Goal: Information Seeking & Learning: Learn about a topic

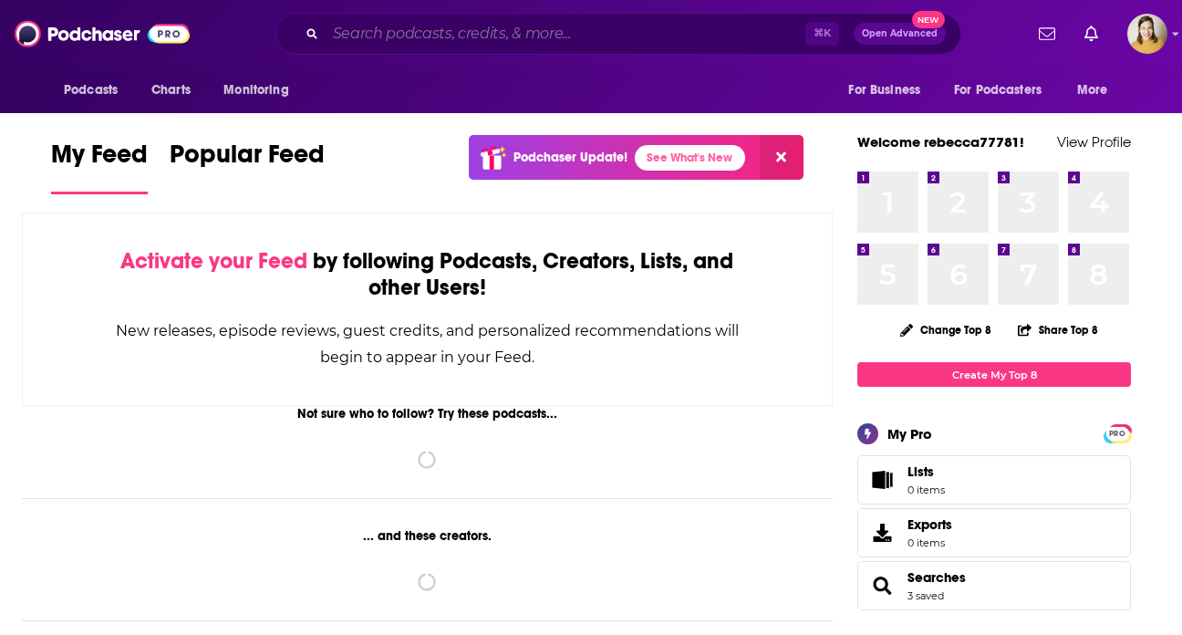
click at [360, 45] on input "Search podcasts, credits, & more..." at bounding box center [566, 33] width 480 height 29
paste input "The World Today Mike Rya"
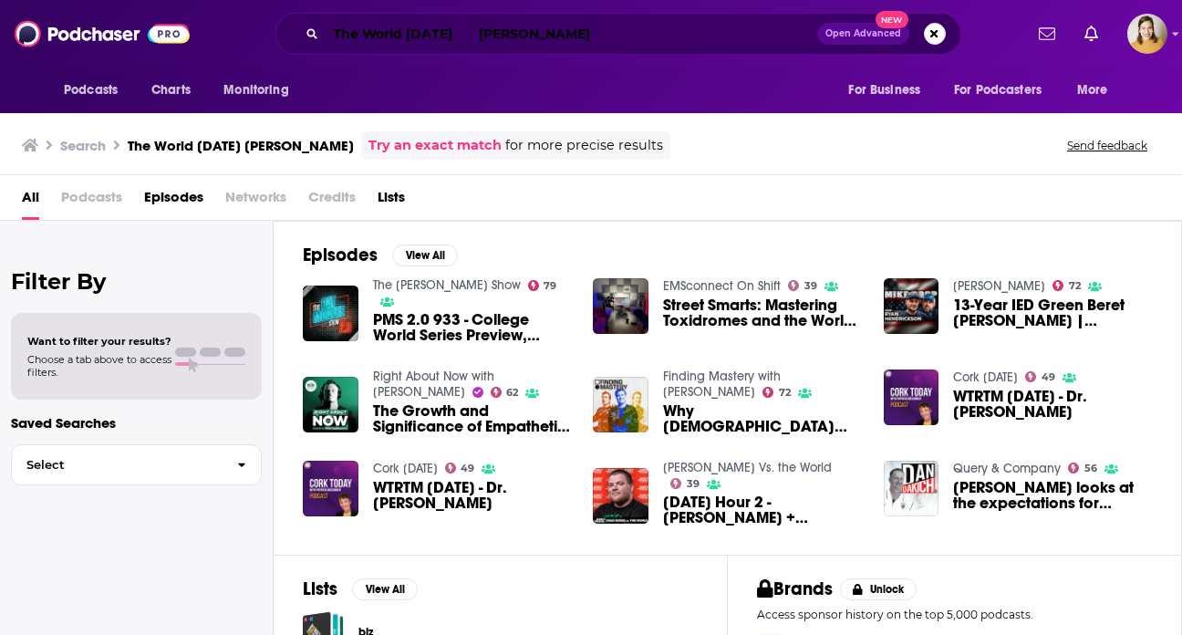
drag, startPoint x: 448, startPoint y: 35, endPoint x: 579, endPoint y: 45, distance: 131.7
click at [573, 45] on input "The World [DATE] [PERSON_NAME]" at bounding box center [572, 33] width 492 height 29
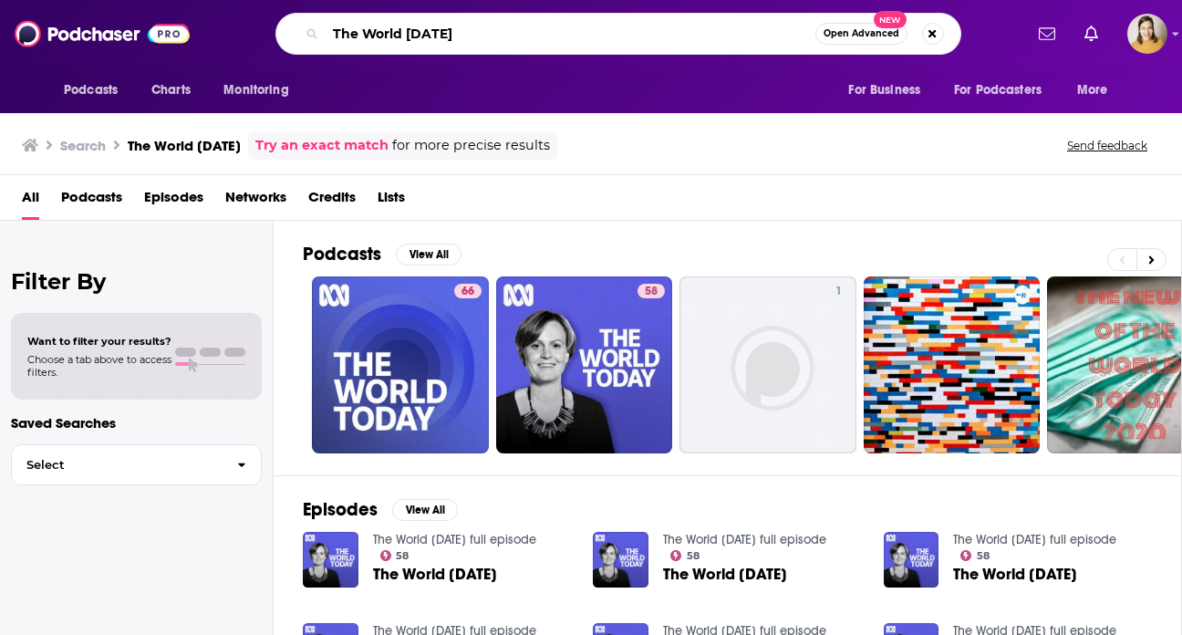
click at [479, 30] on input "The World [DATE]" at bounding box center [571, 33] width 490 height 29
paste input "[PERSON_NAME]"
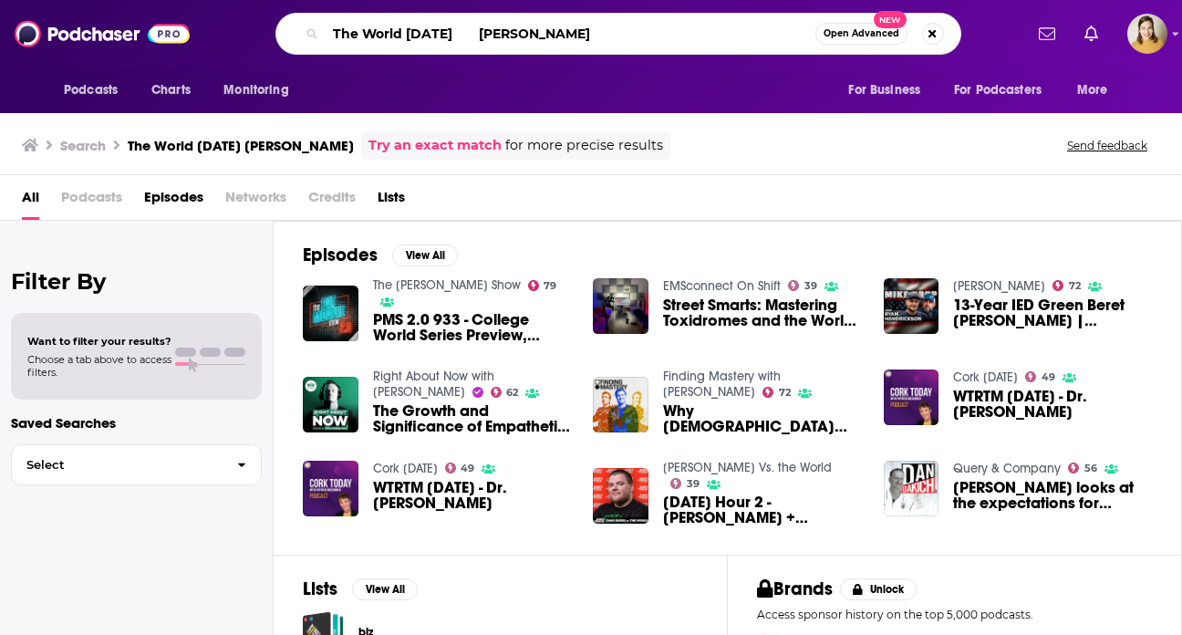
drag, startPoint x: 446, startPoint y: 36, endPoint x: 313, endPoint y: 31, distance: 133.3
click at [313, 31] on div "The World Today Mike Rya Open Advanced New" at bounding box center [618, 34] width 686 height 42
type input "[PERSON_NAME]"
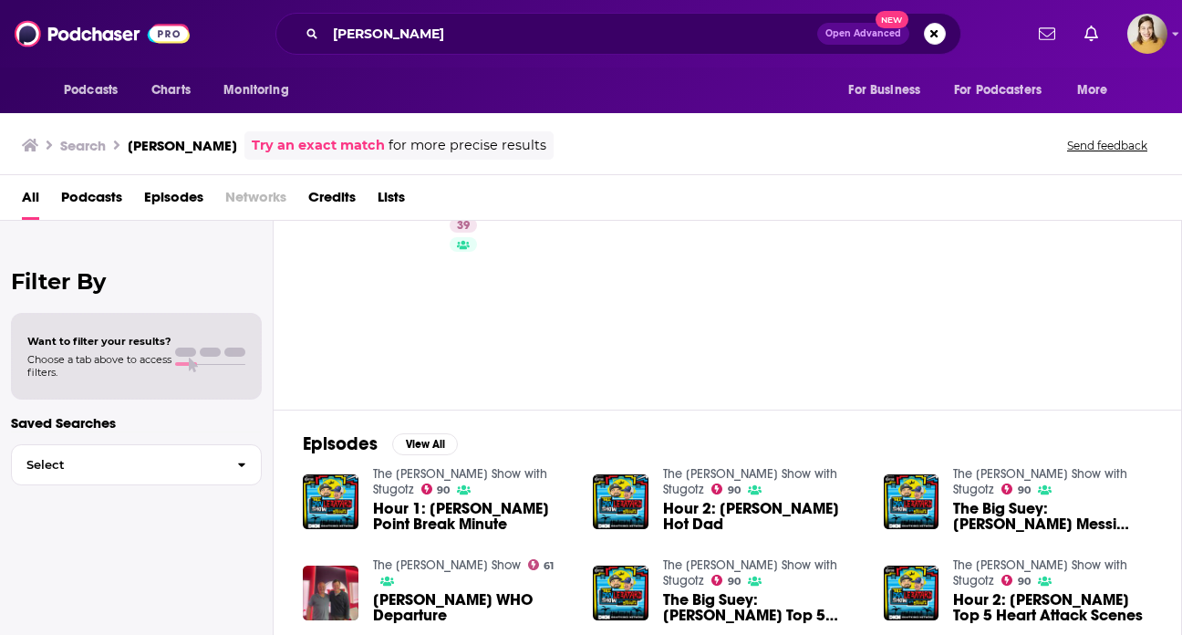
scroll to position [108, 0]
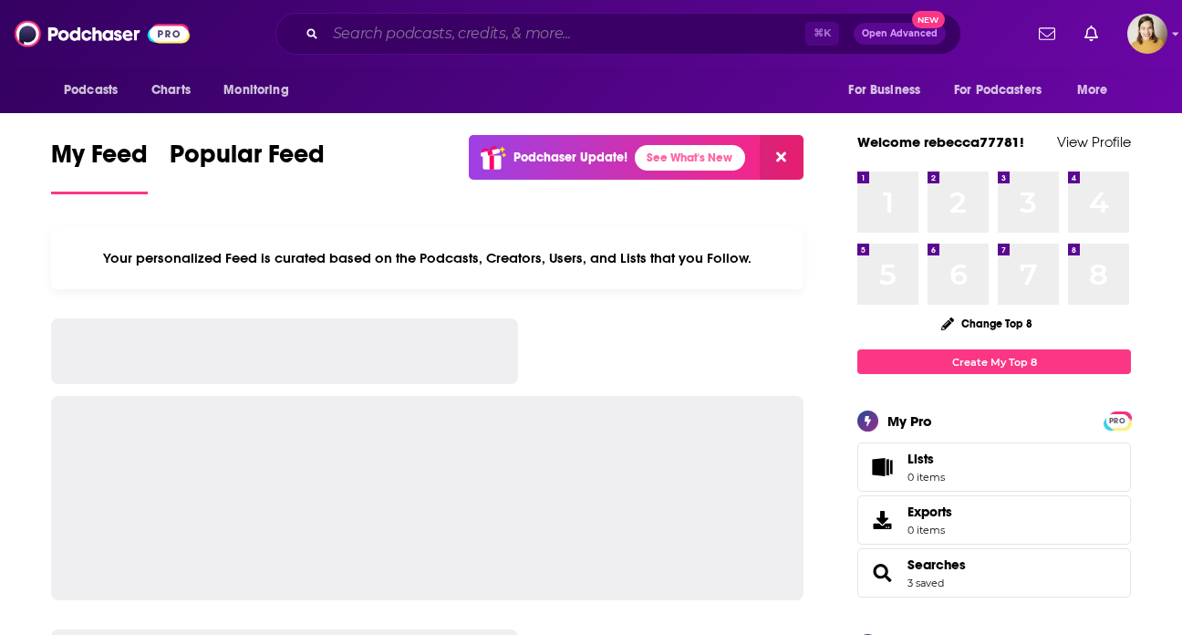
click at [452, 41] on input "Search podcasts, credits, & more..." at bounding box center [566, 33] width 480 height 29
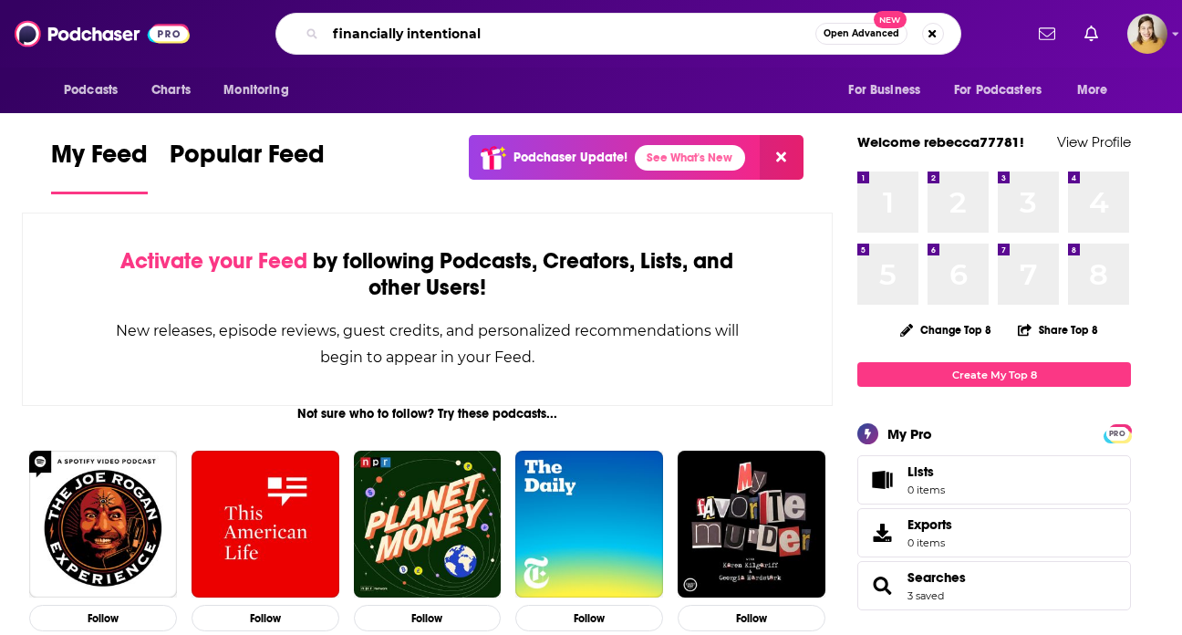
type input "financially intentional"
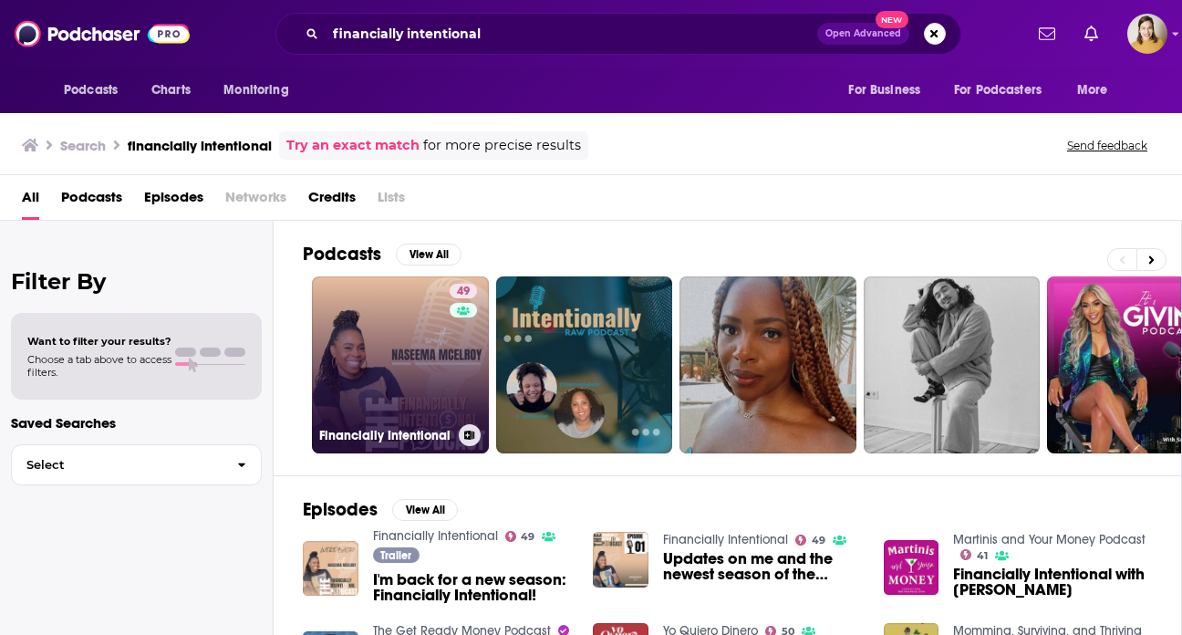
click at [412, 308] on link "49 Financially Intentional" at bounding box center [400, 364] width 177 height 177
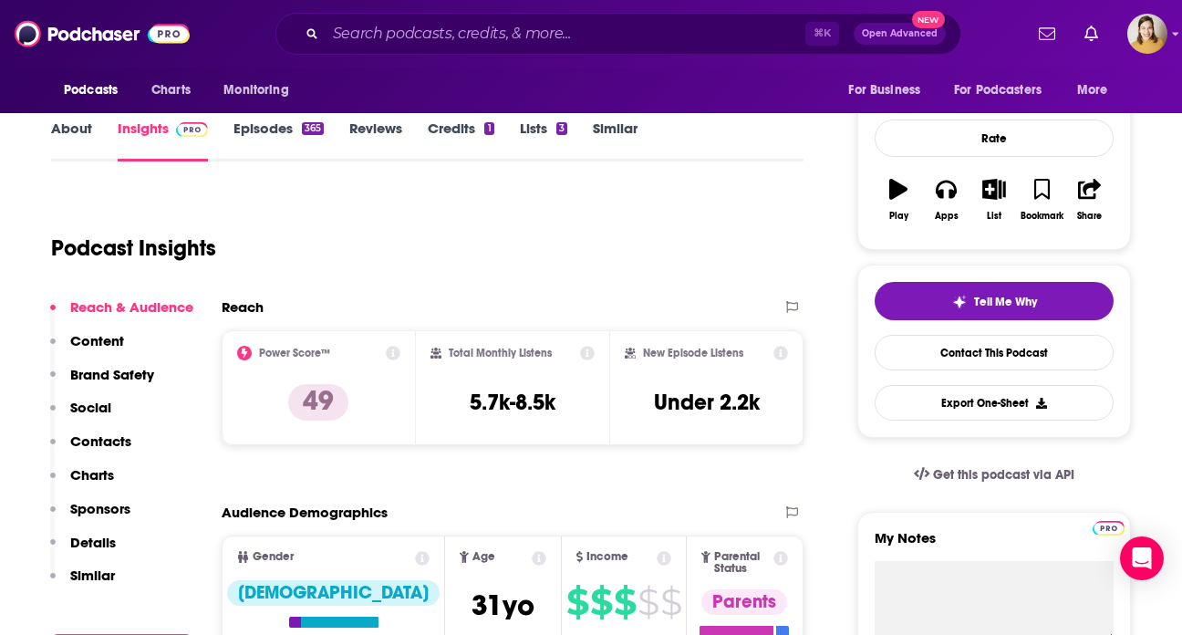
scroll to position [156, 0]
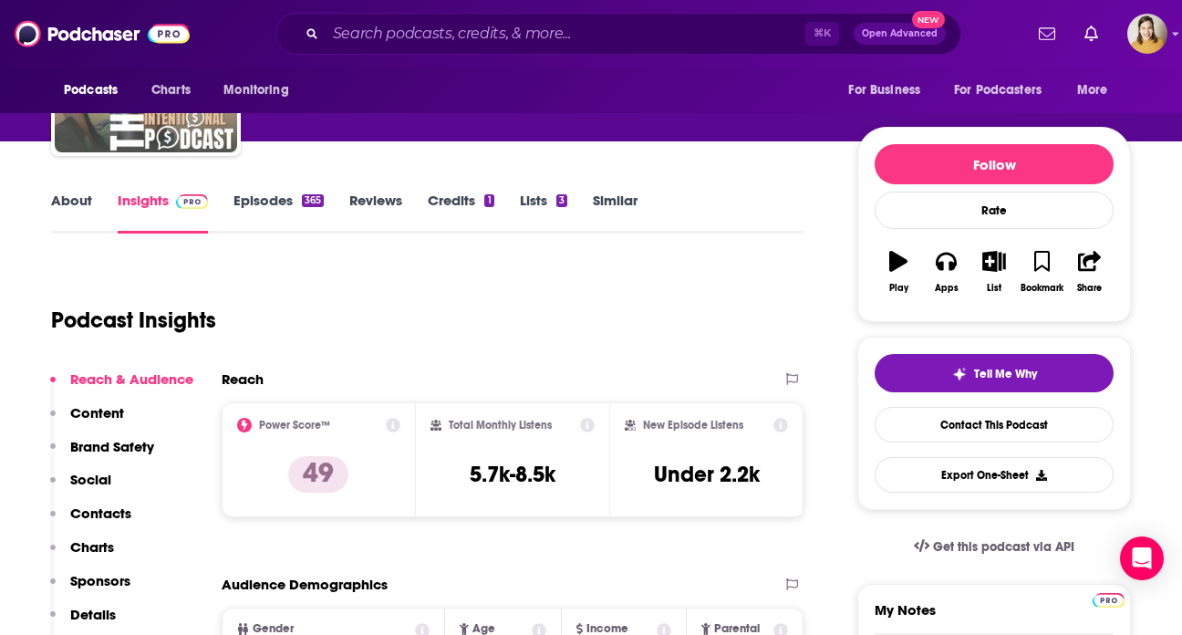
click at [277, 203] on link "Episodes 365" at bounding box center [279, 213] width 90 height 42
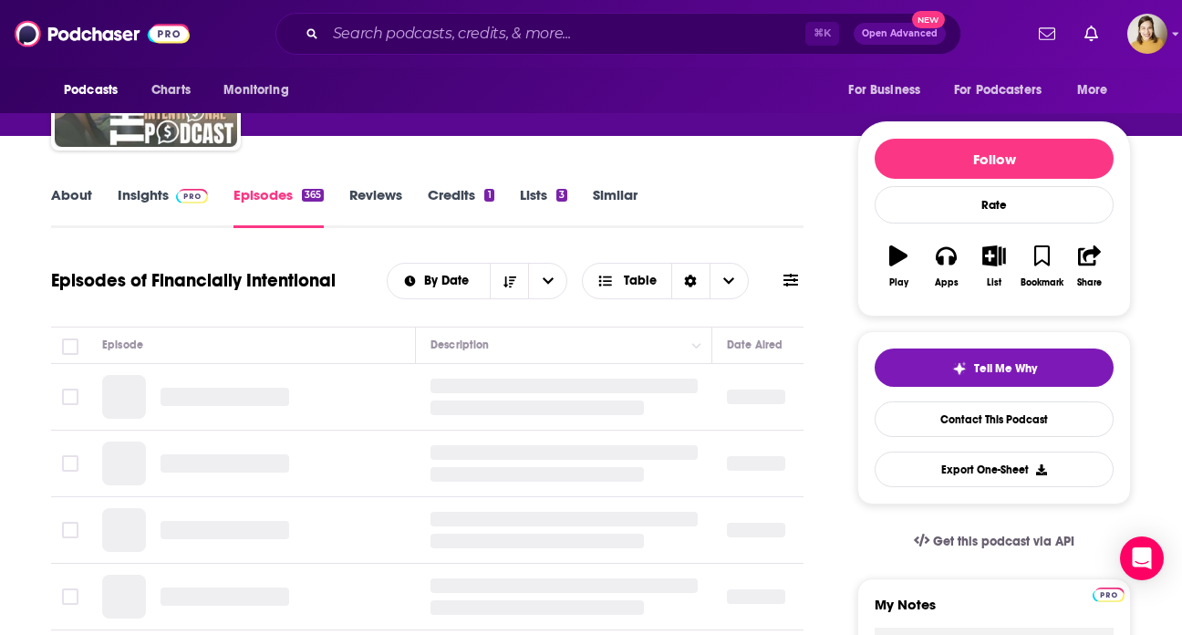
scroll to position [168, 0]
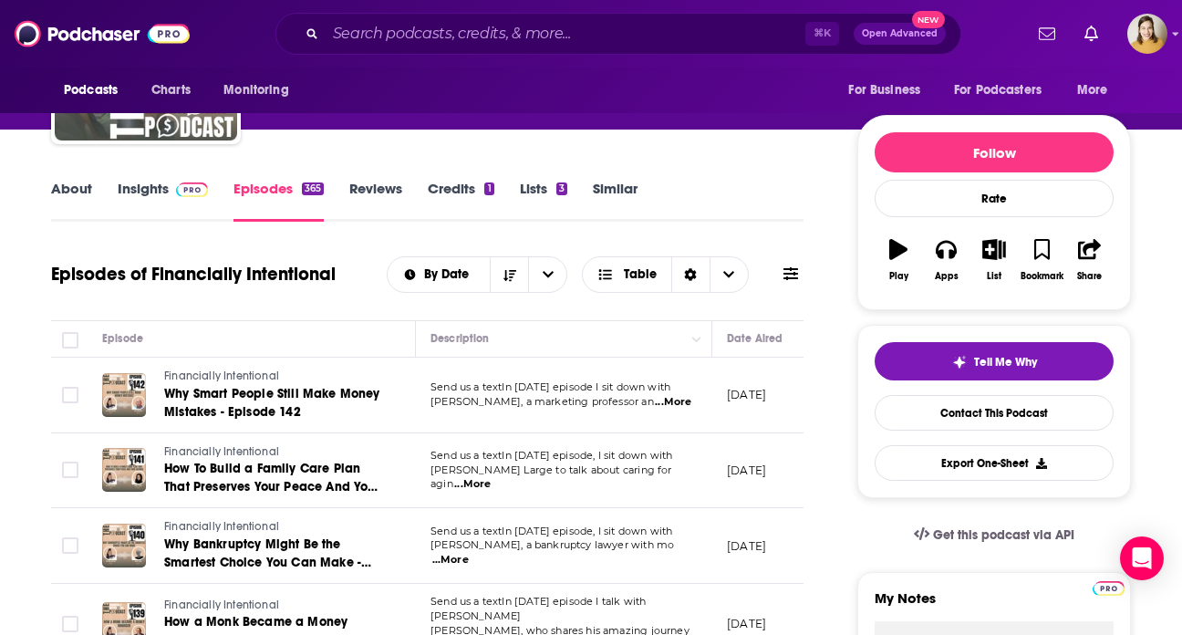
click at [76, 183] on link "About" at bounding box center [71, 201] width 41 height 42
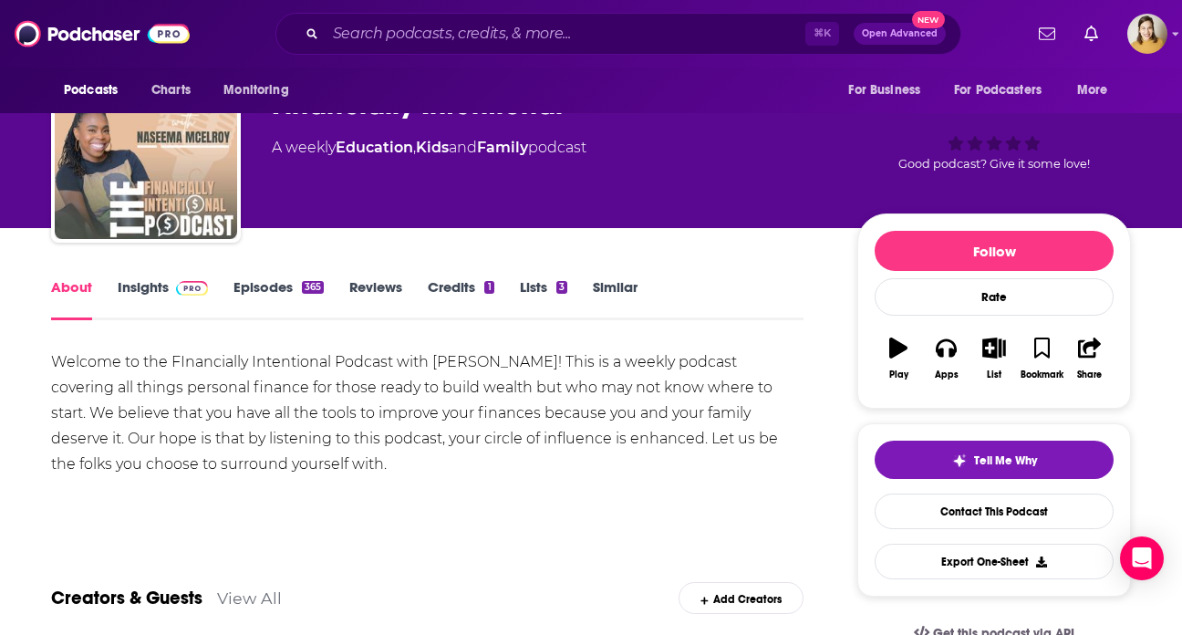
scroll to position [68, 0]
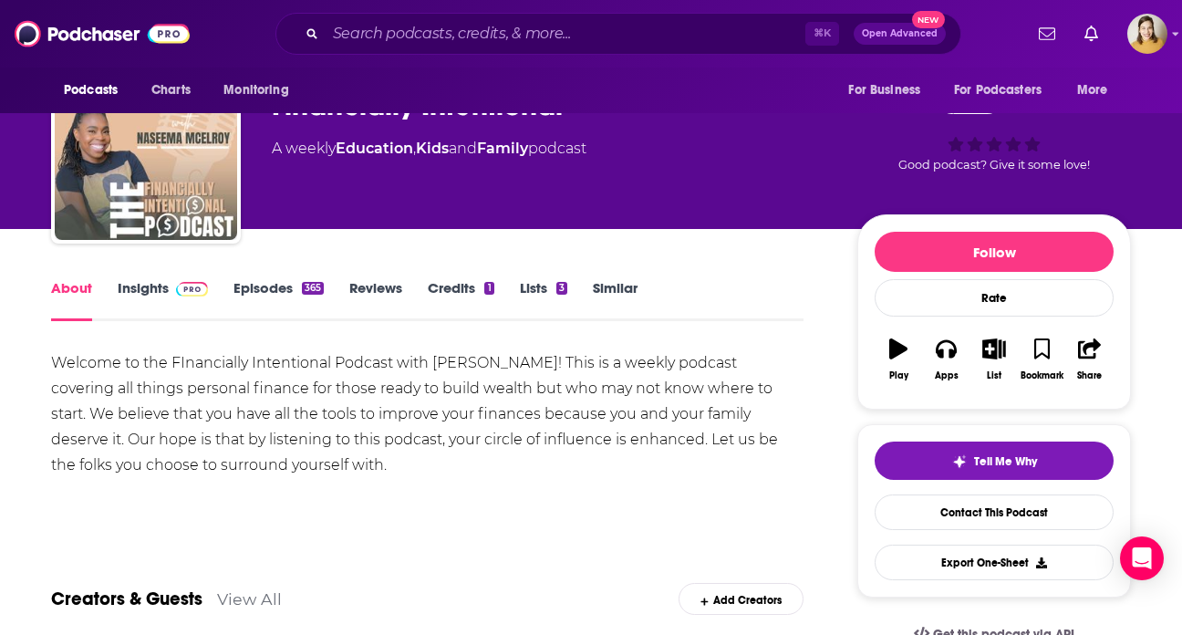
click at [173, 289] on span at bounding box center [188, 287] width 39 height 17
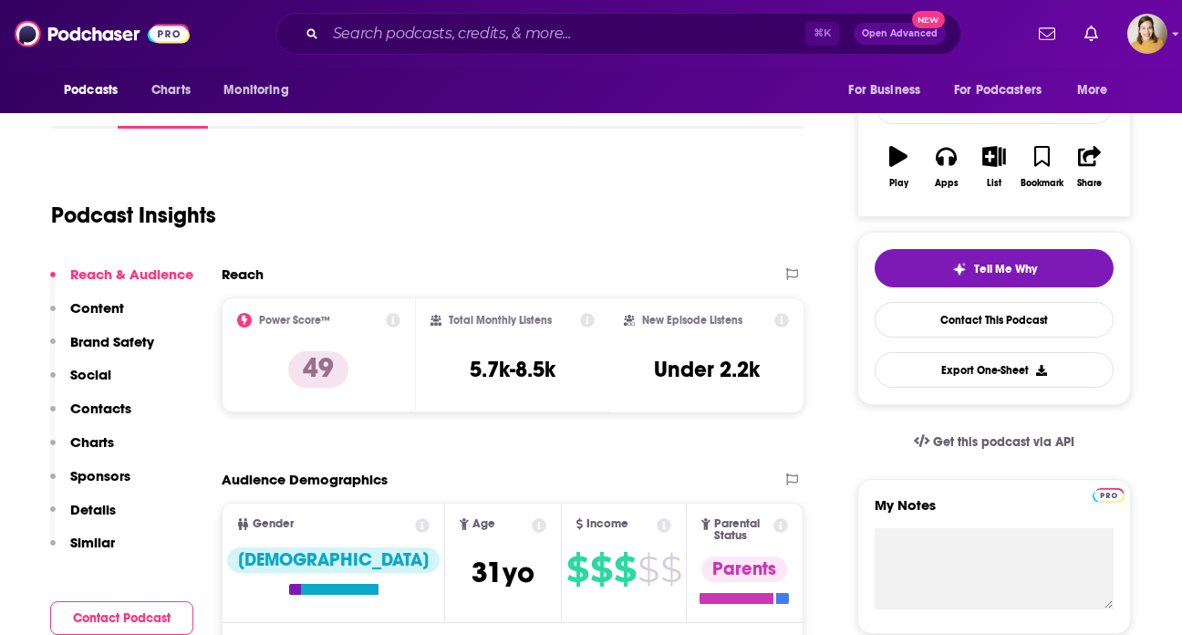
scroll to position [265, 0]
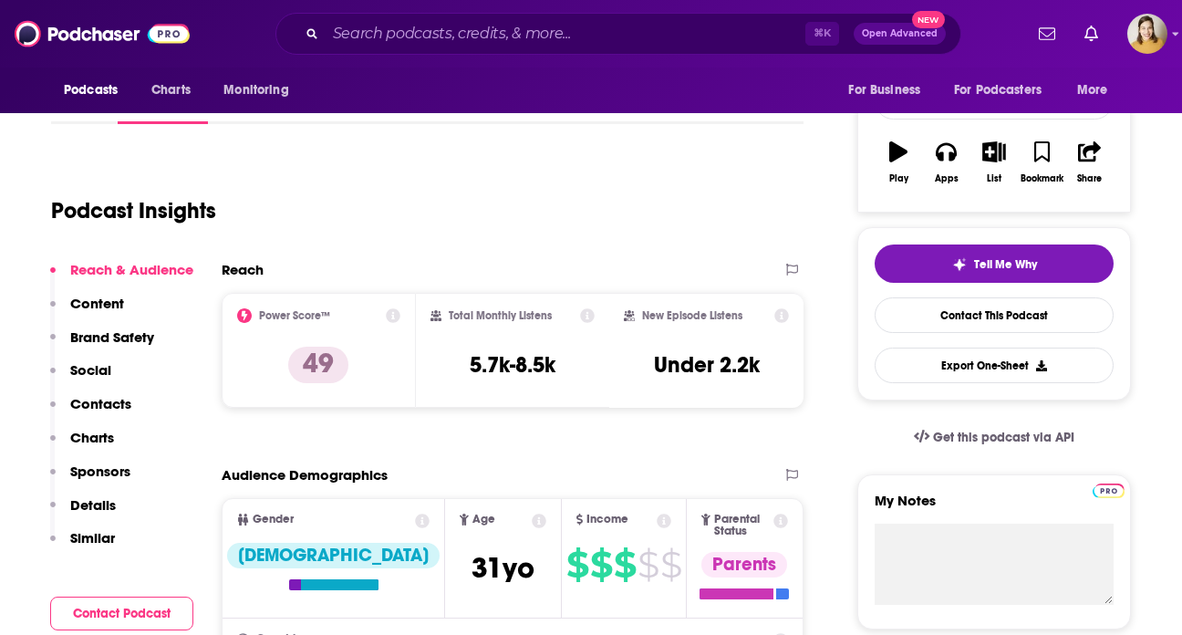
click at [96, 297] on p "Content" at bounding box center [97, 303] width 54 height 17
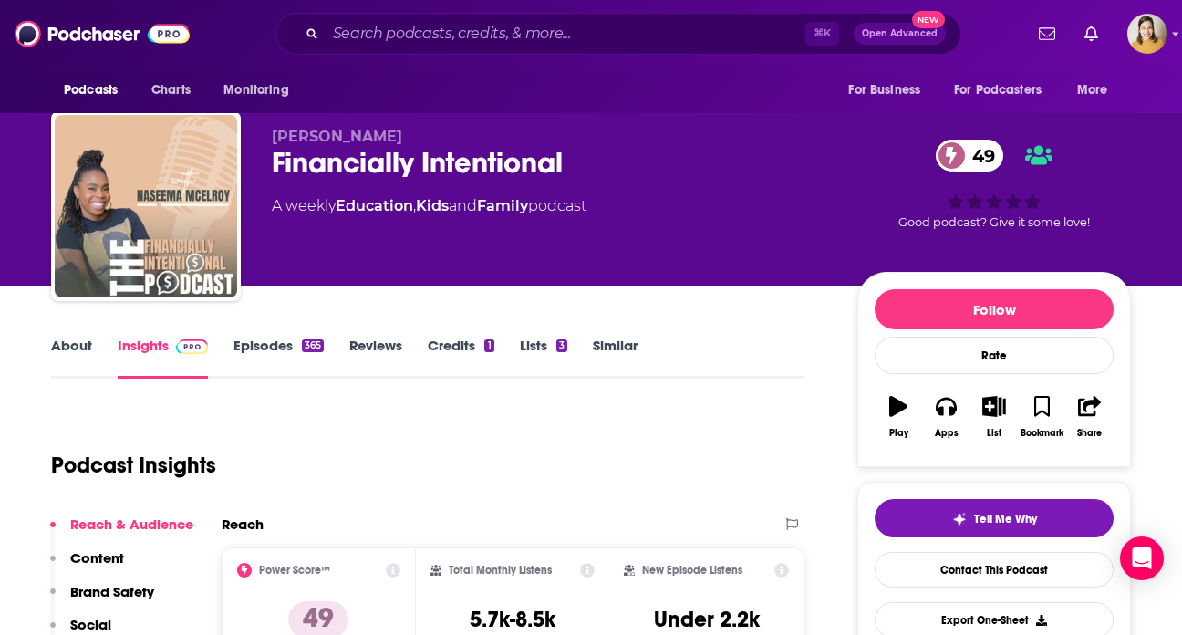
scroll to position [1, 0]
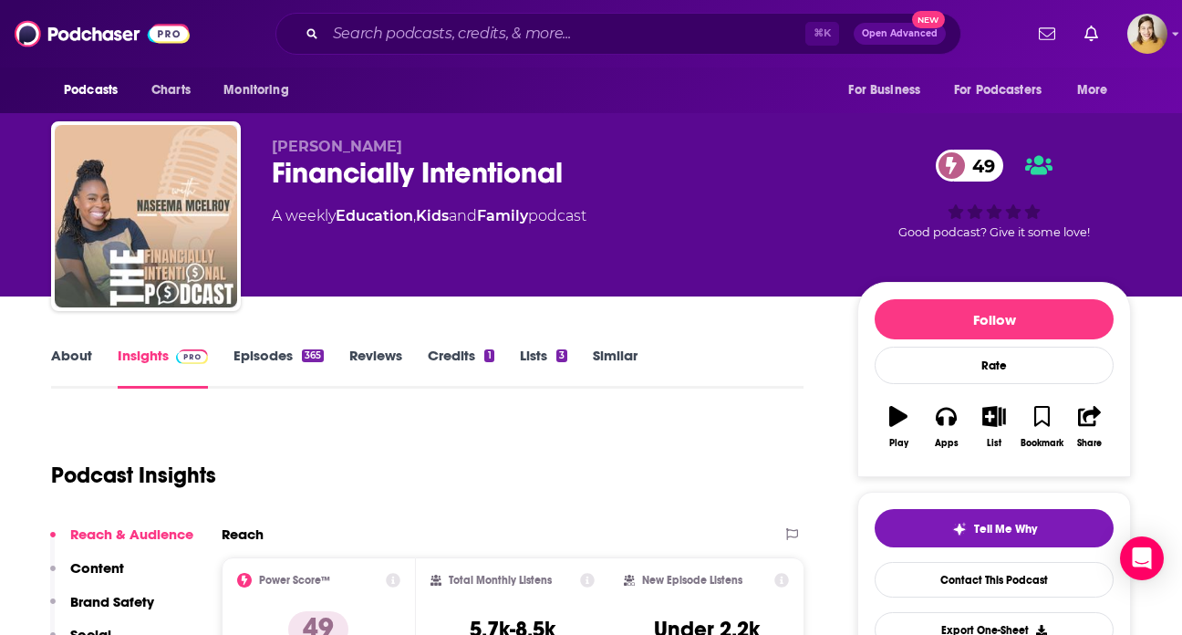
click at [255, 359] on link "Episodes 365" at bounding box center [279, 368] width 90 height 42
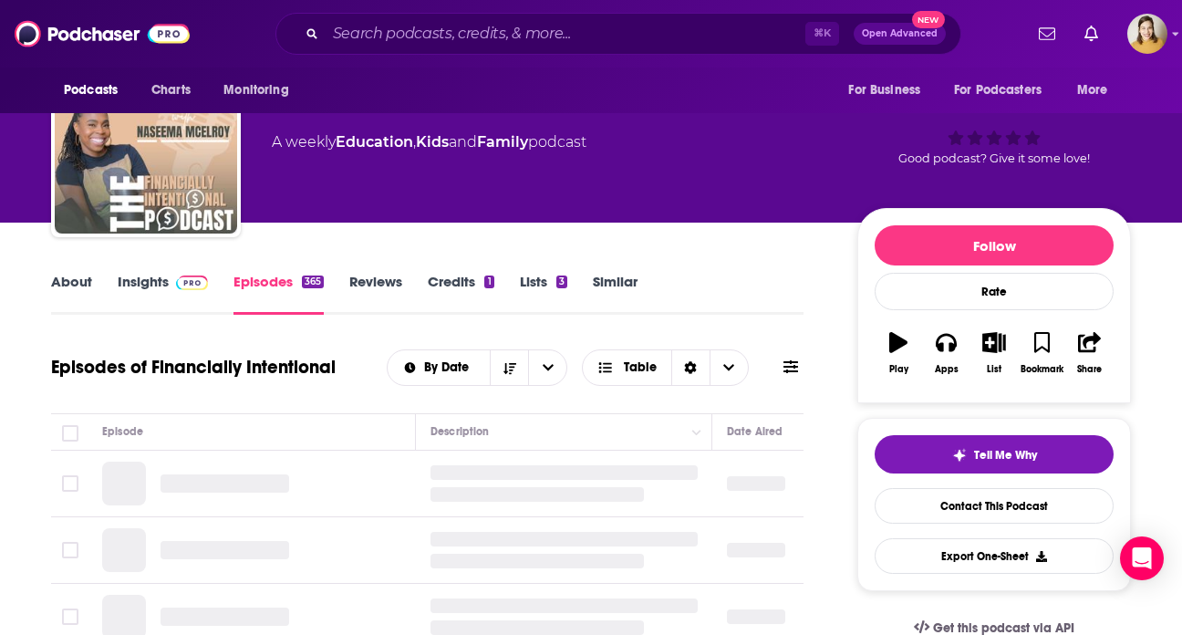
scroll to position [211, 0]
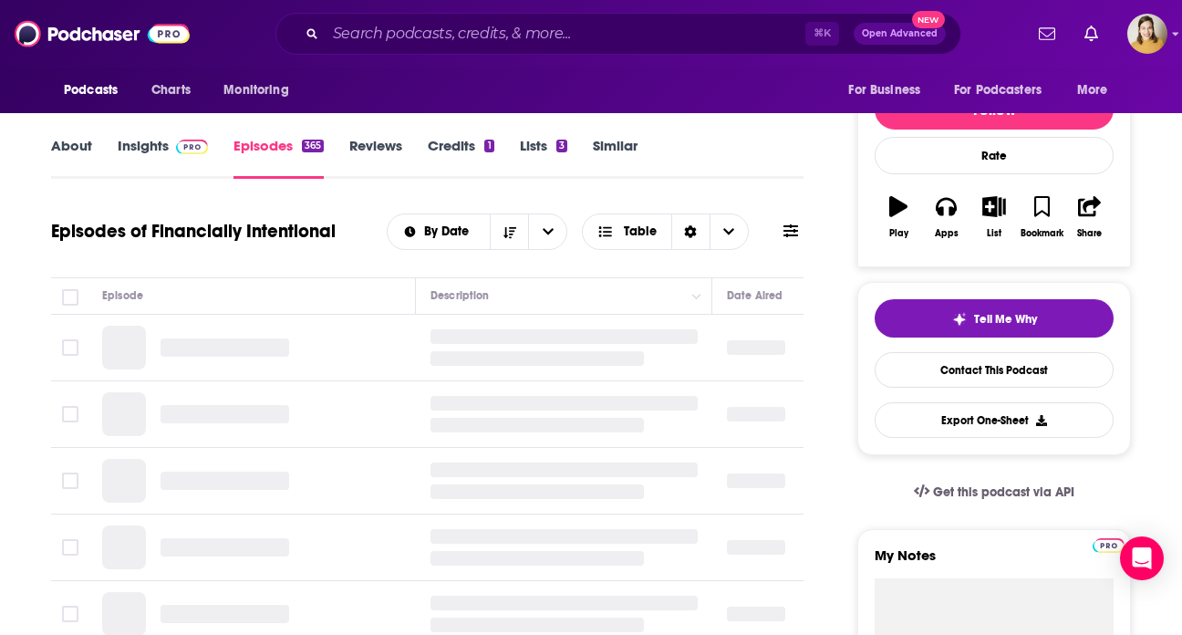
click at [79, 148] on link "About" at bounding box center [71, 158] width 41 height 42
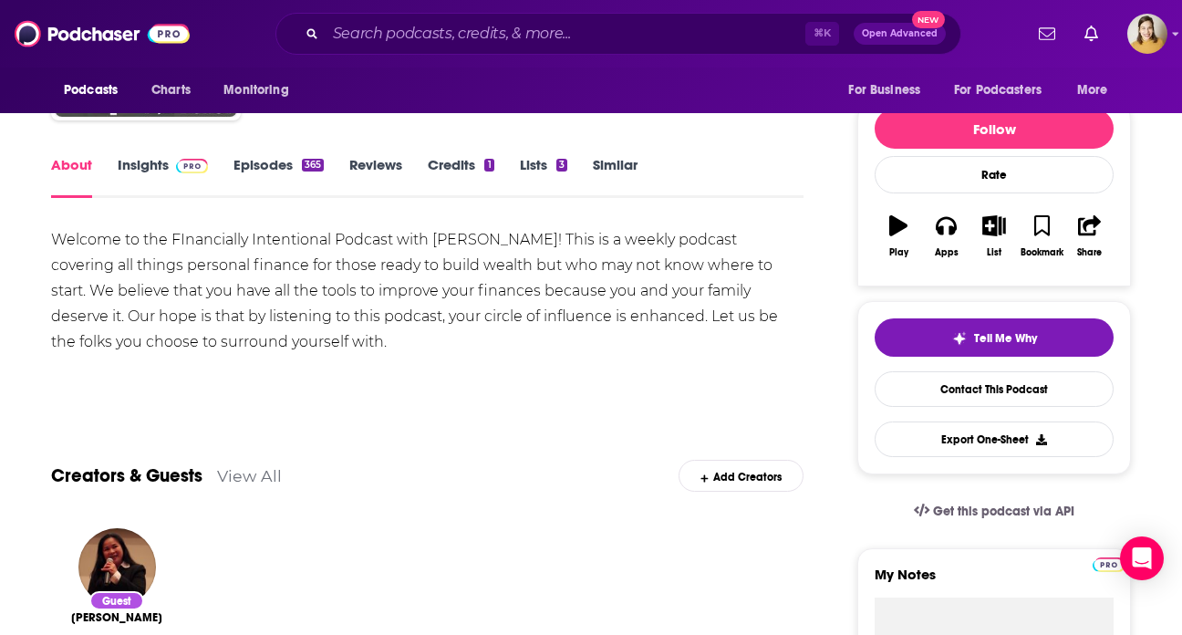
scroll to position [215, 0]
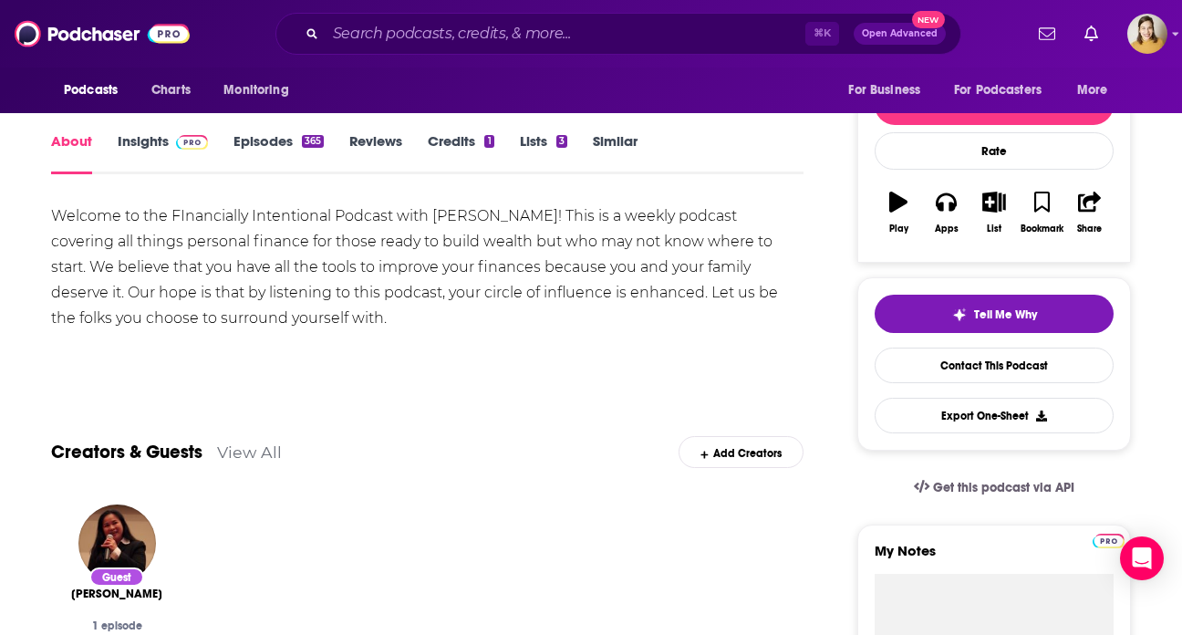
click at [292, 252] on div "Welcome to the FInancially Intentional Podcast with Naseema McElroy! This is a …" at bounding box center [427, 267] width 753 height 128
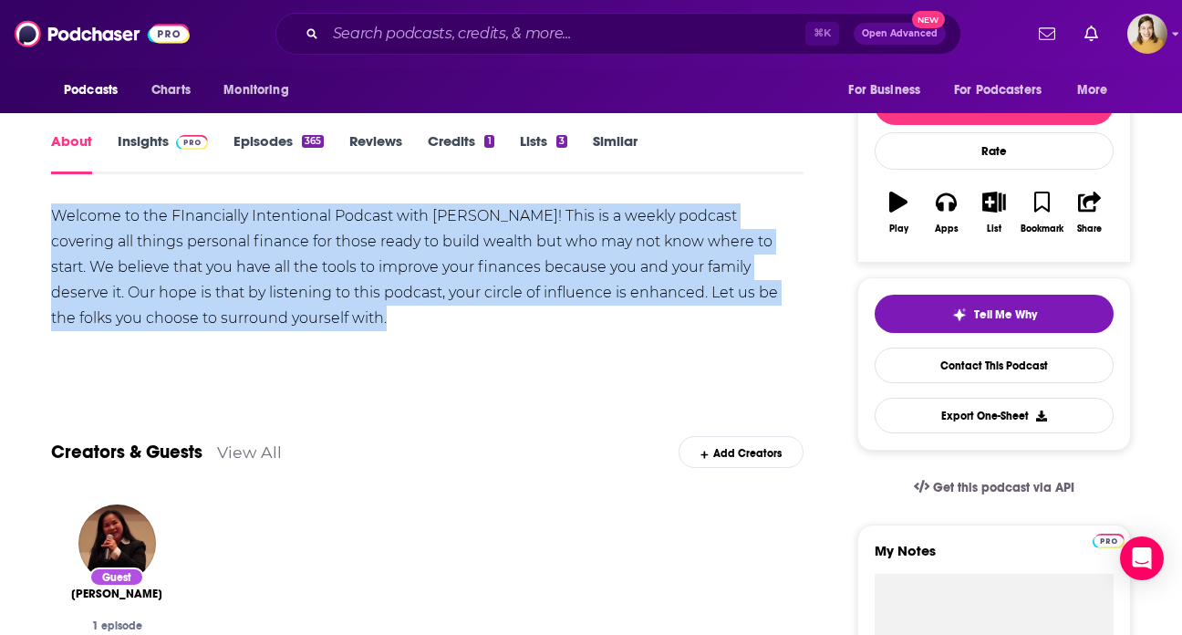
click at [292, 252] on div "Welcome to the FInancially Intentional Podcast with Naseema McElroy! This is a …" at bounding box center [427, 267] width 753 height 128
copy div "Welcome to the FInancially Intentional Podcast with Naseema McElroy! This is a …"
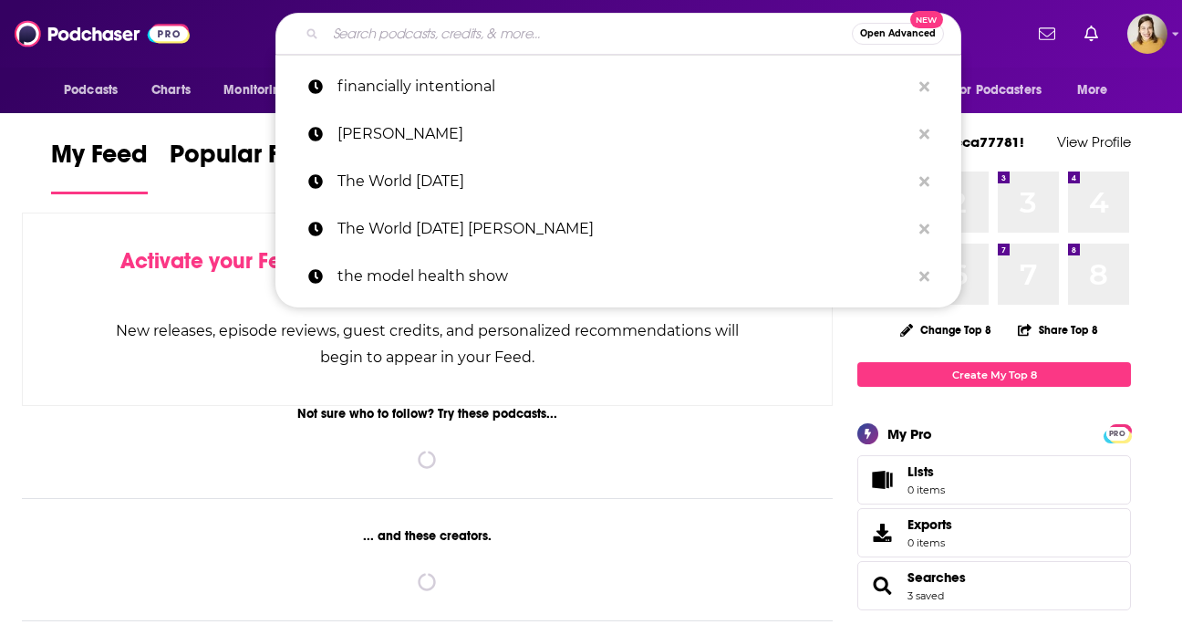
click at [411, 31] on input "Search podcasts, credits, & more..." at bounding box center [589, 33] width 526 height 29
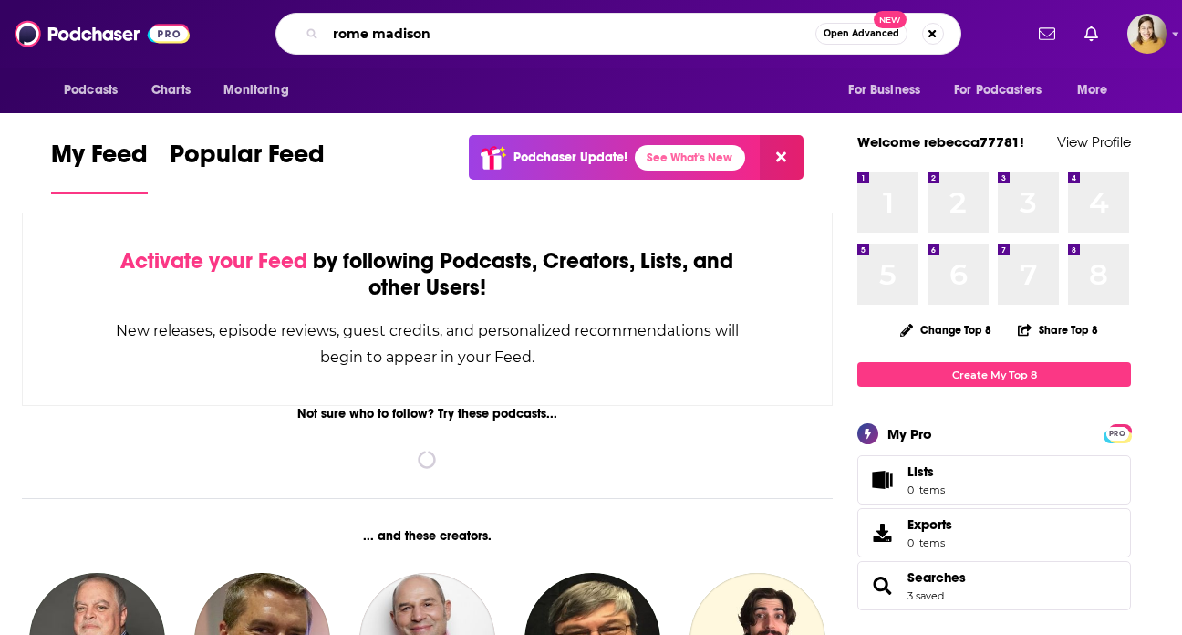
type input "rome madison"
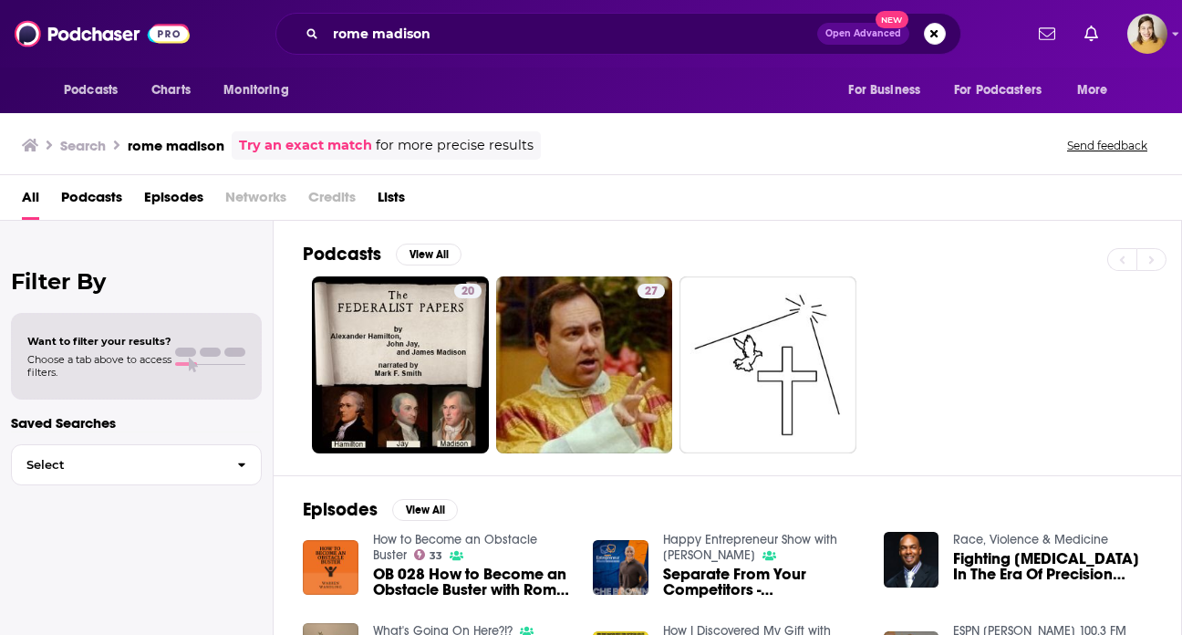
click at [91, 201] on span "Podcasts" at bounding box center [91, 200] width 61 height 37
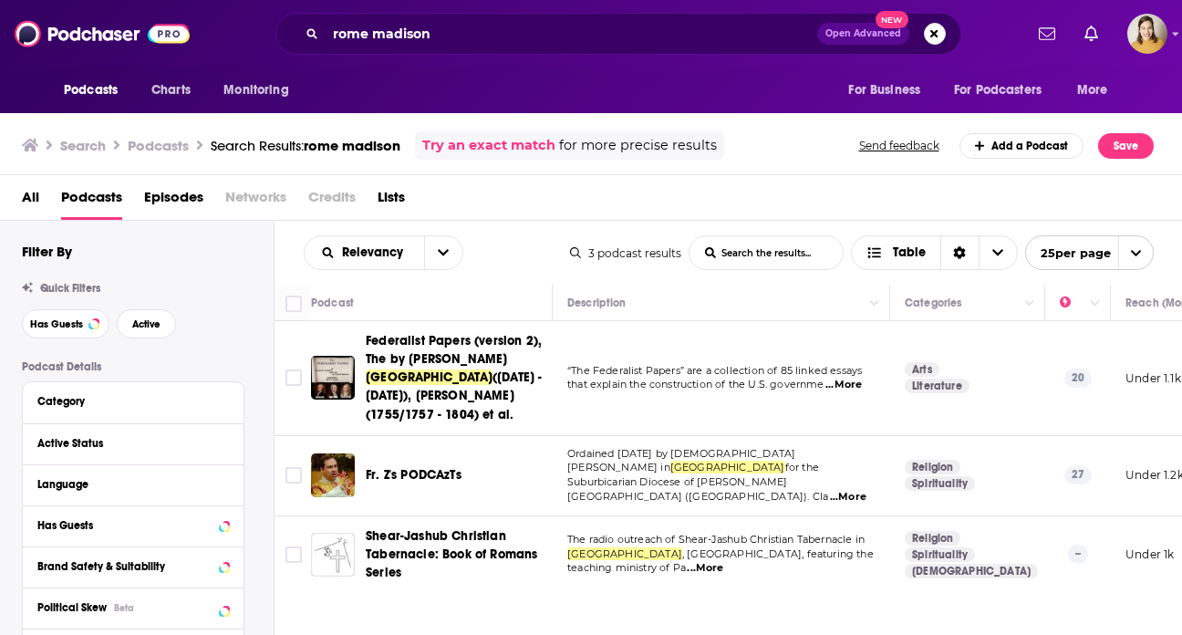
click at [192, 203] on span "Episodes" at bounding box center [173, 200] width 59 height 37
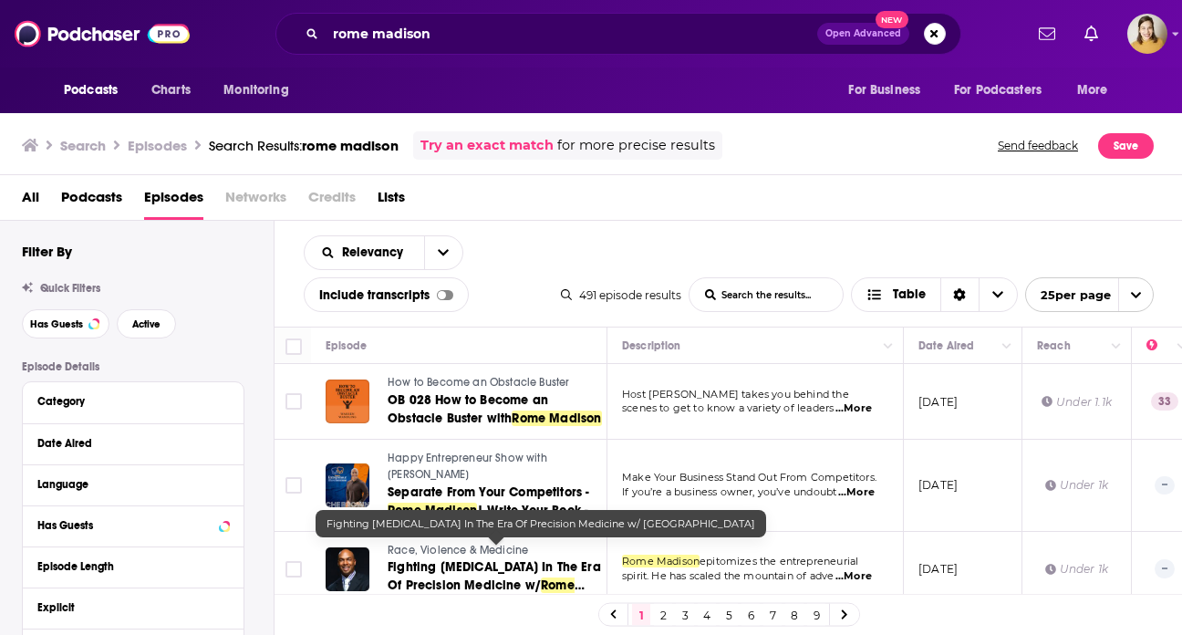
click at [433, 563] on span "Fighting [MEDICAL_DATA] In The Era Of Precision Medicine w/" at bounding box center [494, 576] width 213 height 34
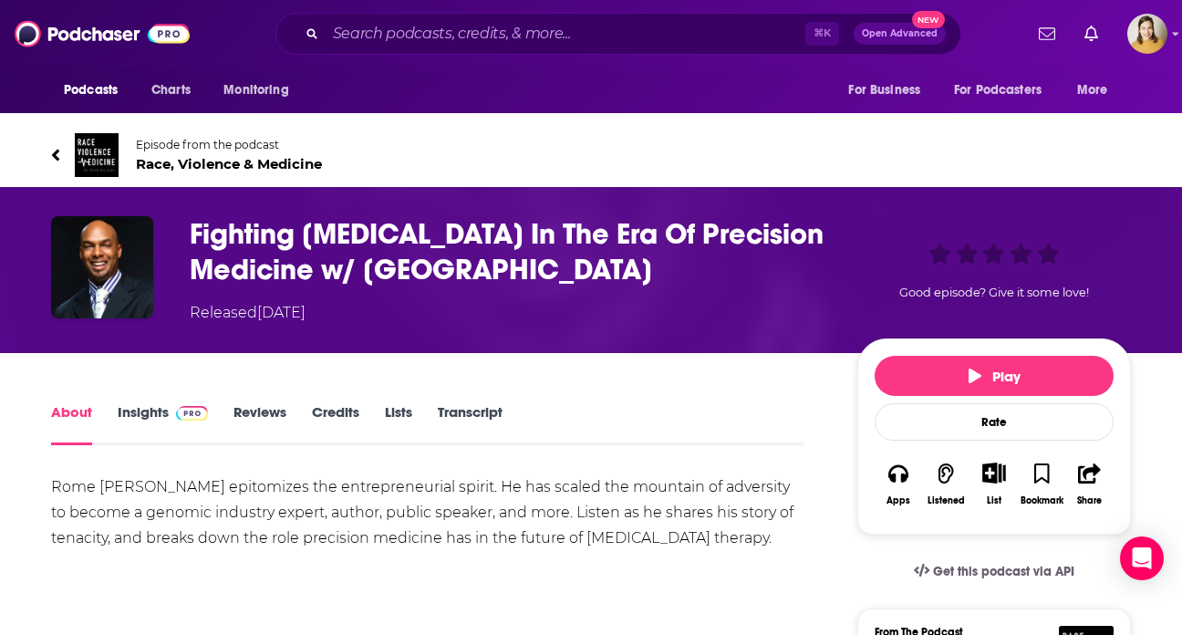
click at [166, 158] on span "Race, Violence & Medicine" at bounding box center [229, 163] width 186 height 17
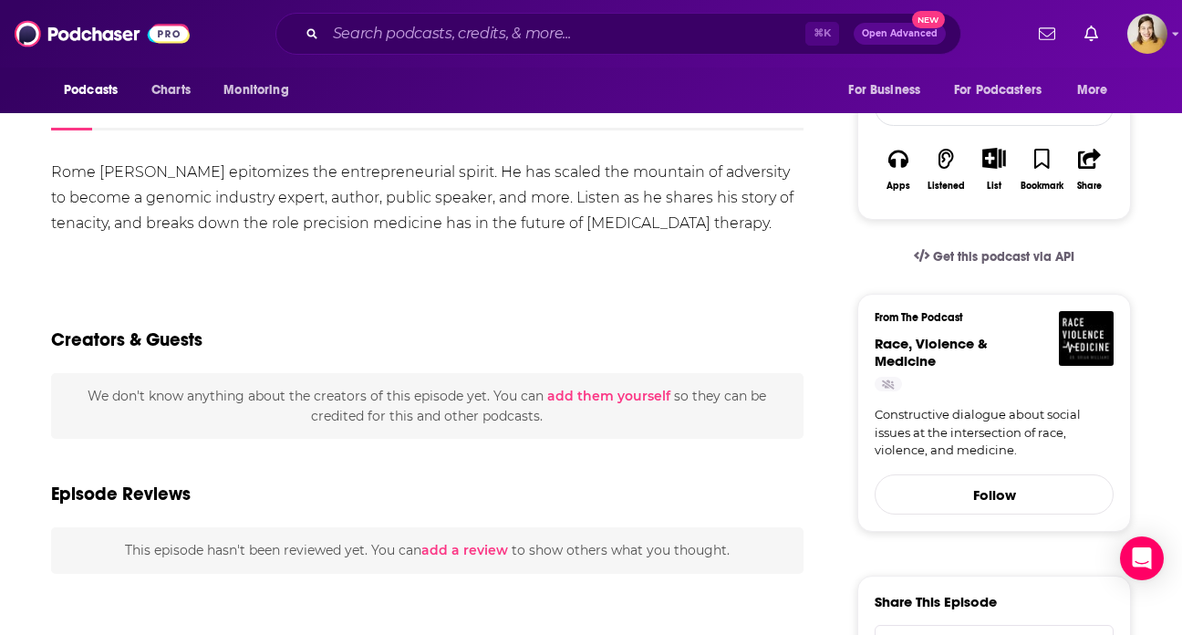
scroll to position [204, 0]
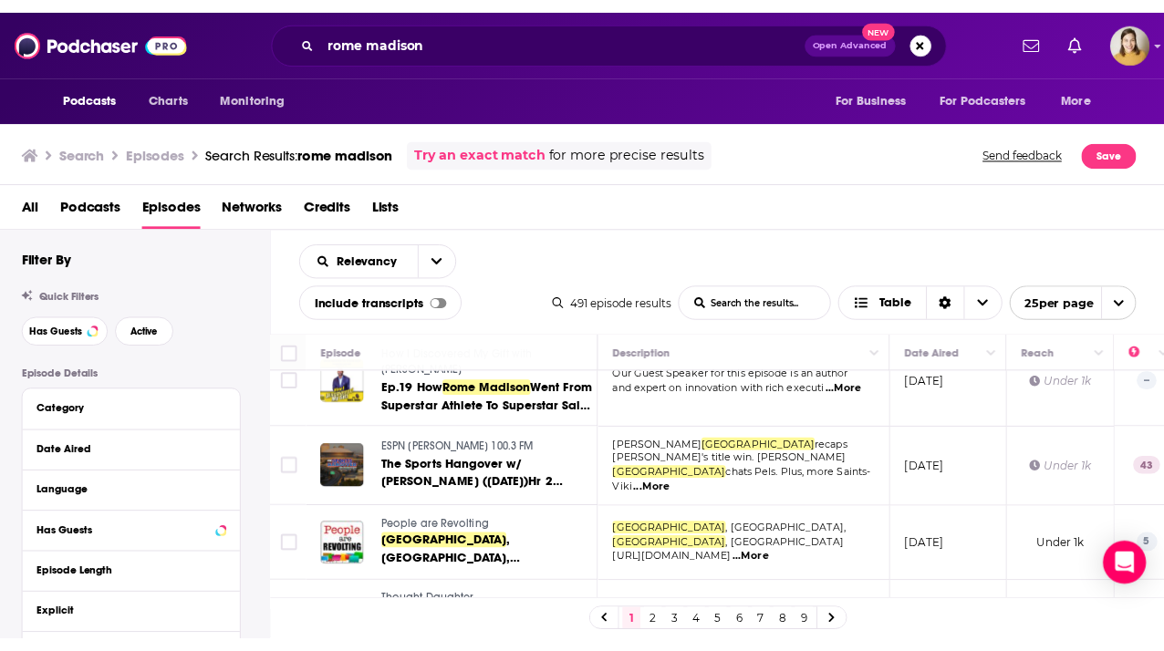
scroll to position [583, 0]
